Goal: Transaction & Acquisition: Obtain resource

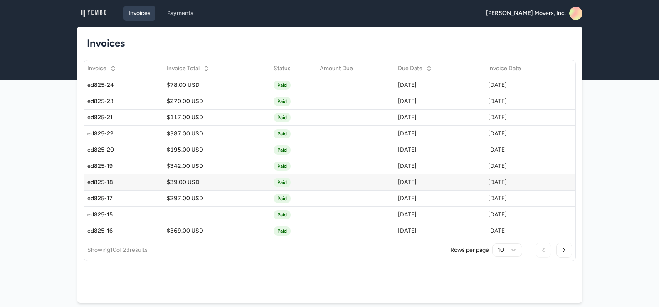
click at [101, 180] on div "ed825-18" at bounding box center [123, 182] width 73 height 8
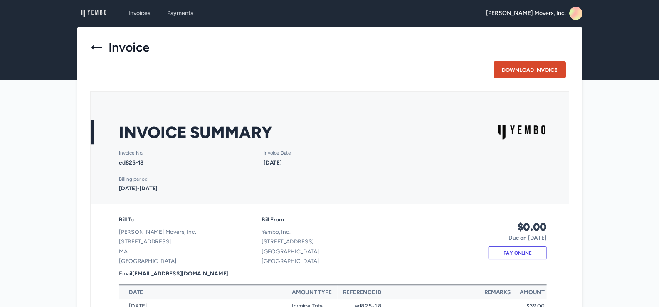
click at [527, 71] on button "Download Invoice" at bounding box center [529, 70] width 72 height 17
click at [94, 49] on icon at bounding box center [96, 47] width 11 height 5
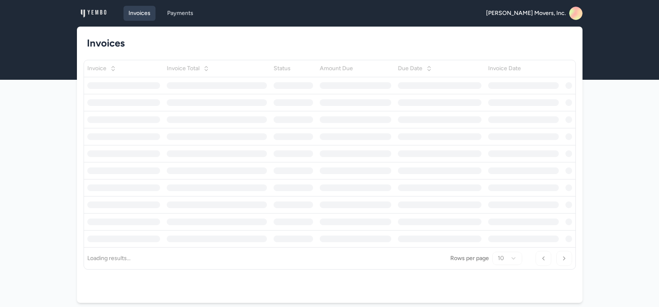
click at [137, 14] on link "Invoices" at bounding box center [139, 13] width 32 height 15
click at [98, 12] on img at bounding box center [93, 13] width 27 height 13
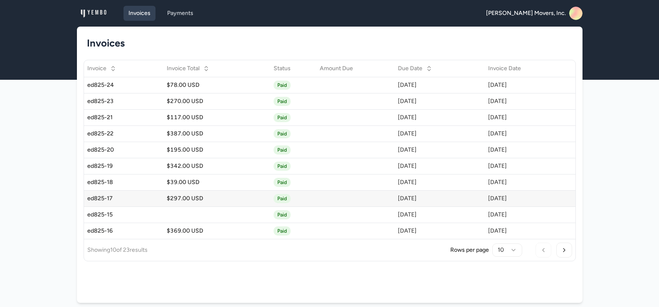
click at [88, 198] on div "ed825-17" at bounding box center [123, 199] width 73 height 8
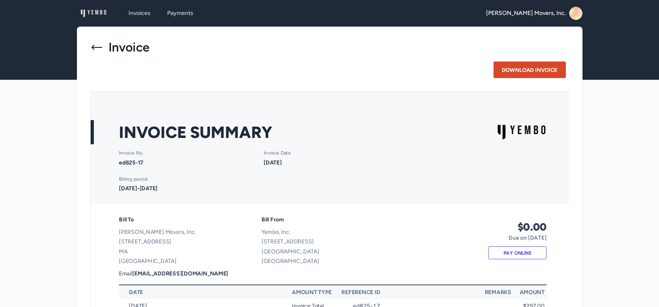
click at [524, 68] on button "Download Invoice" at bounding box center [529, 70] width 72 height 17
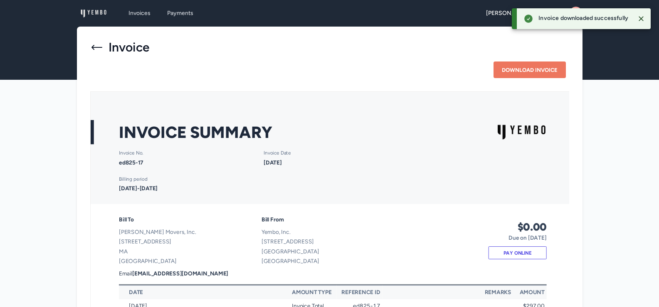
click at [96, 48] on icon at bounding box center [96, 47] width 13 height 13
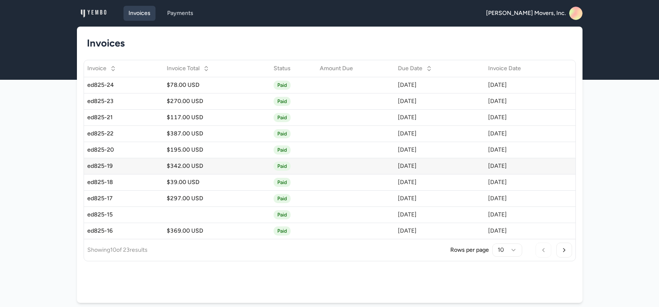
scroll to position [31, 0]
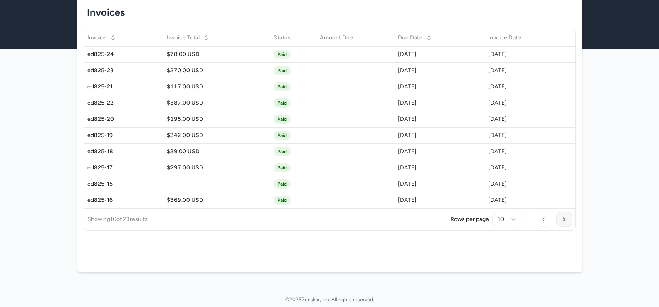
click at [562, 218] on button "Next Page" at bounding box center [564, 219] width 16 height 15
click at [101, 69] on div "ed825-14" at bounding box center [123, 71] width 73 height 8
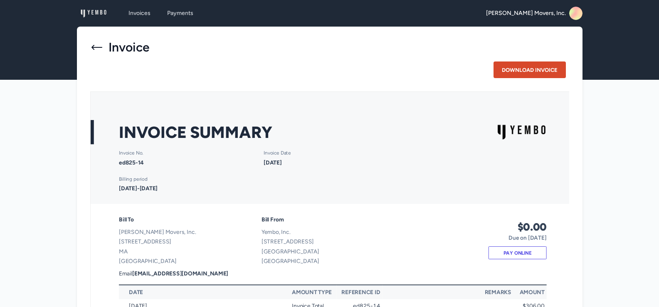
click at [516, 68] on button "Download Invoice" at bounding box center [529, 70] width 72 height 17
